Goal: Task Accomplishment & Management: Manage account settings

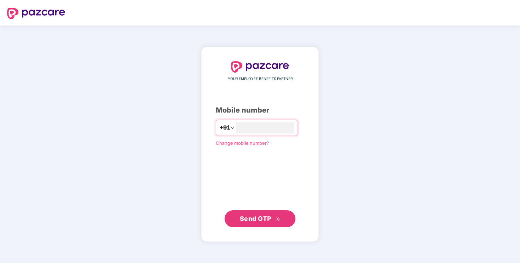
type input "**********"
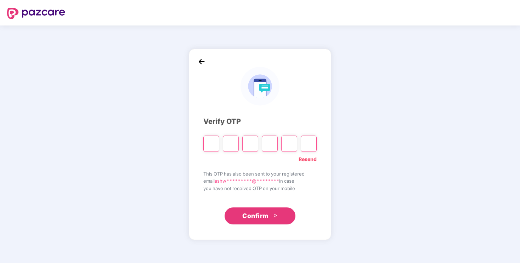
type input "*"
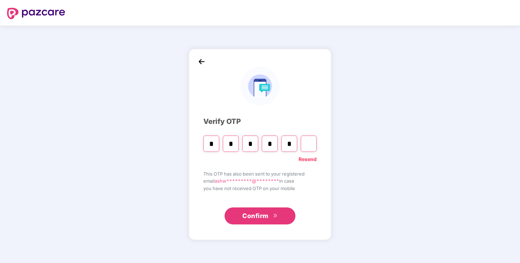
type input "*"
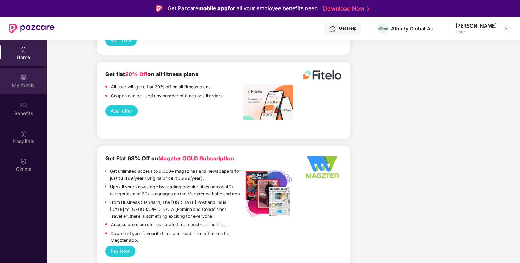
click at [25, 87] on div "My family" at bounding box center [23, 85] width 47 height 7
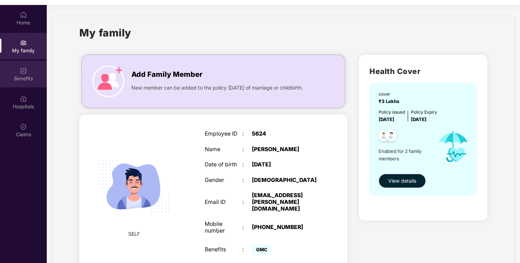
click at [34, 82] on div "Benefits" at bounding box center [23, 74] width 47 height 27
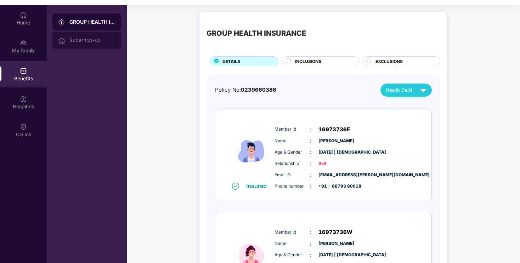
click at [99, 38] on div "Super top-up" at bounding box center [92, 41] width 46 height 6
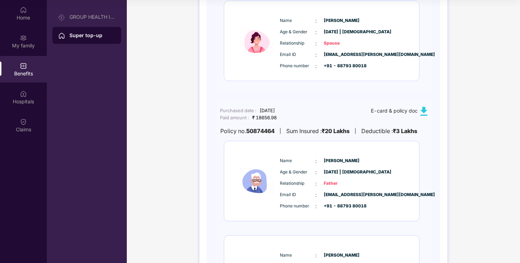
scroll to position [245, 0]
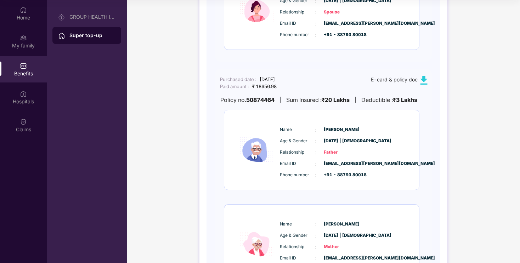
click at [421, 85] on img at bounding box center [423, 80] width 9 height 9
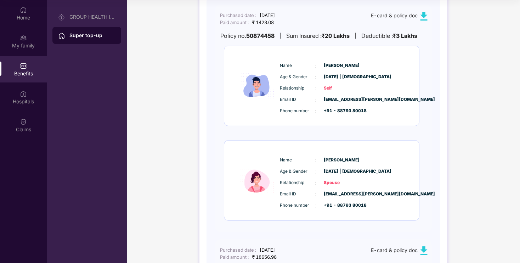
scroll to position [0, 0]
